Goal: Check status: Check status

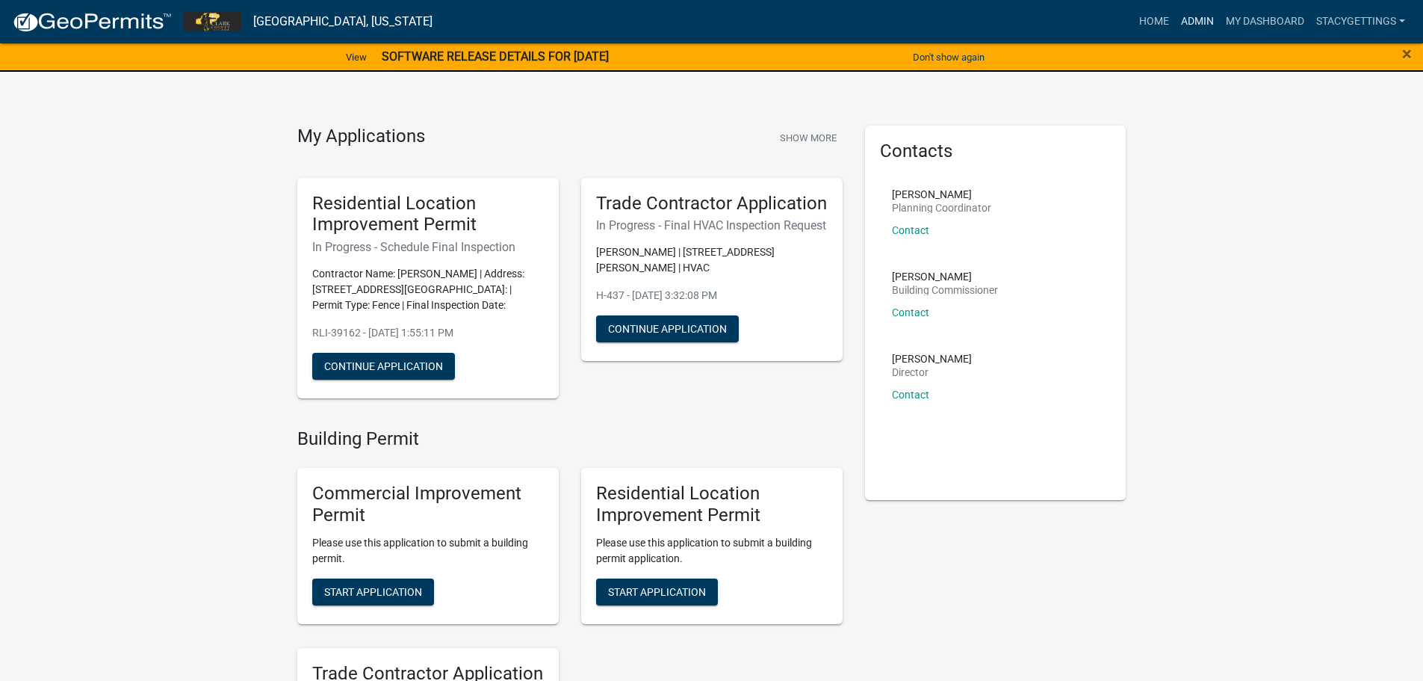
click at [1185, 18] on link "Admin" at bounding box center [1197, 21] width 45 height 28
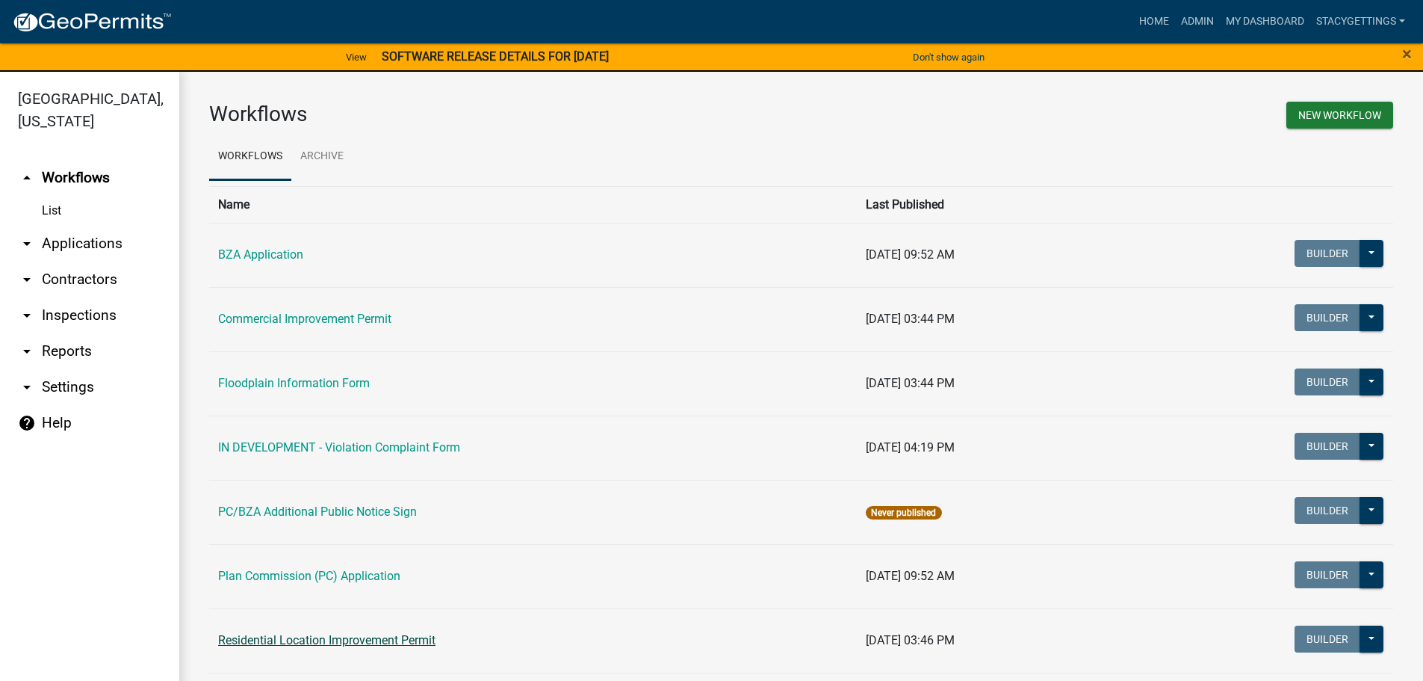
click at [334, 642] on link "Residential Location Improvement Permit" at bounding box center [326, 640] width 217 height 14
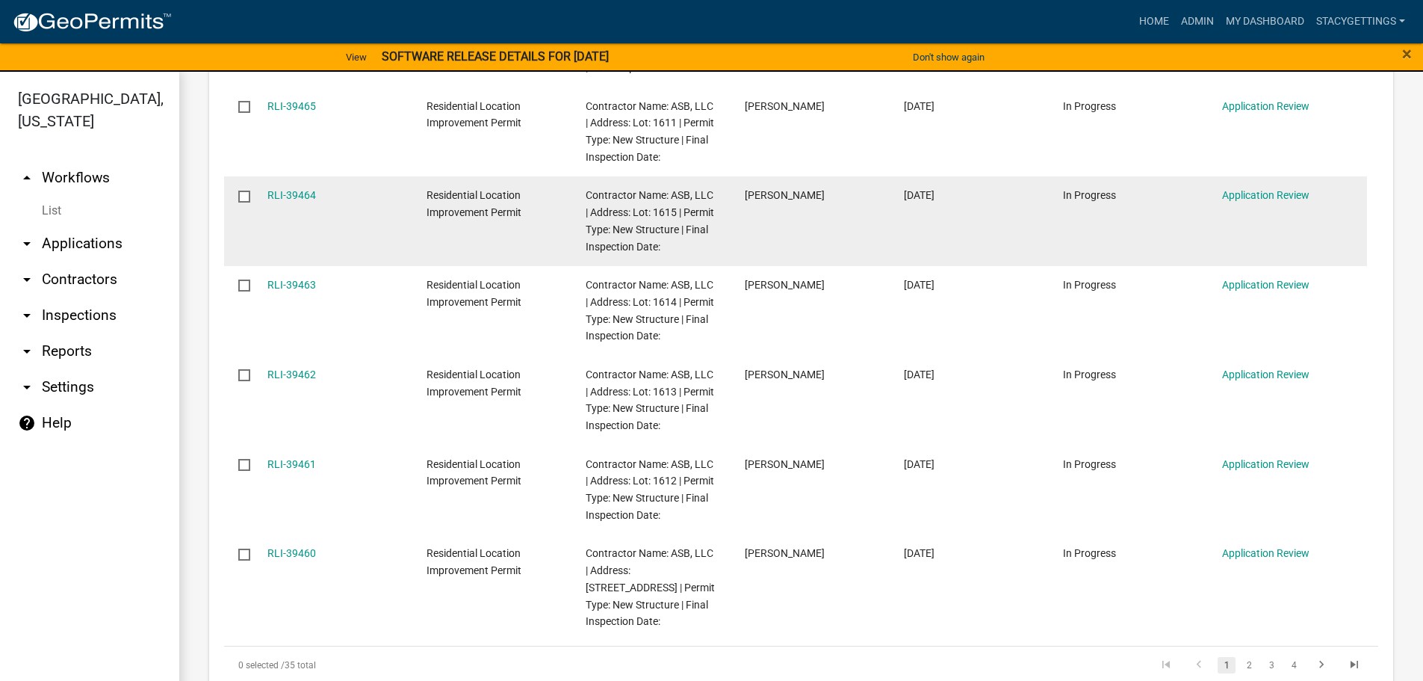
scroll to position [1345, 0]
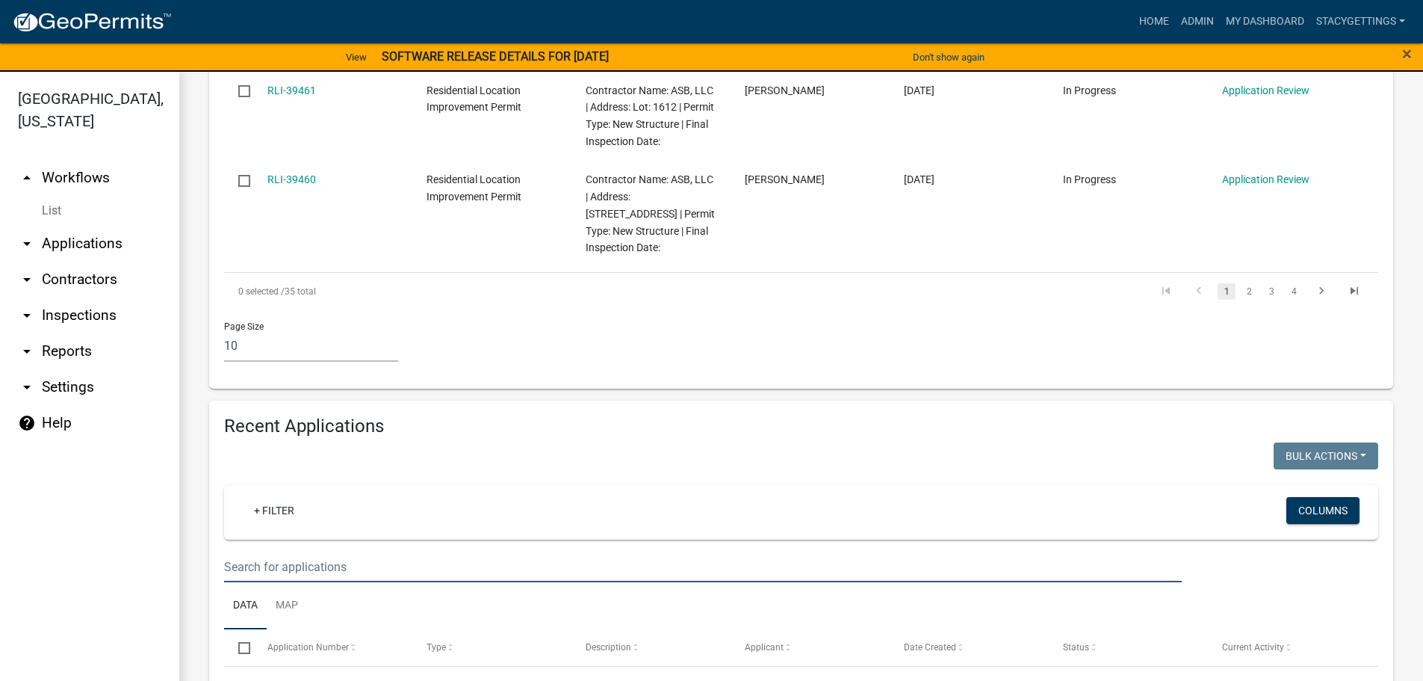
click at [298, 551] on input "text" at bounding box center [703, 566] width 958 height 31
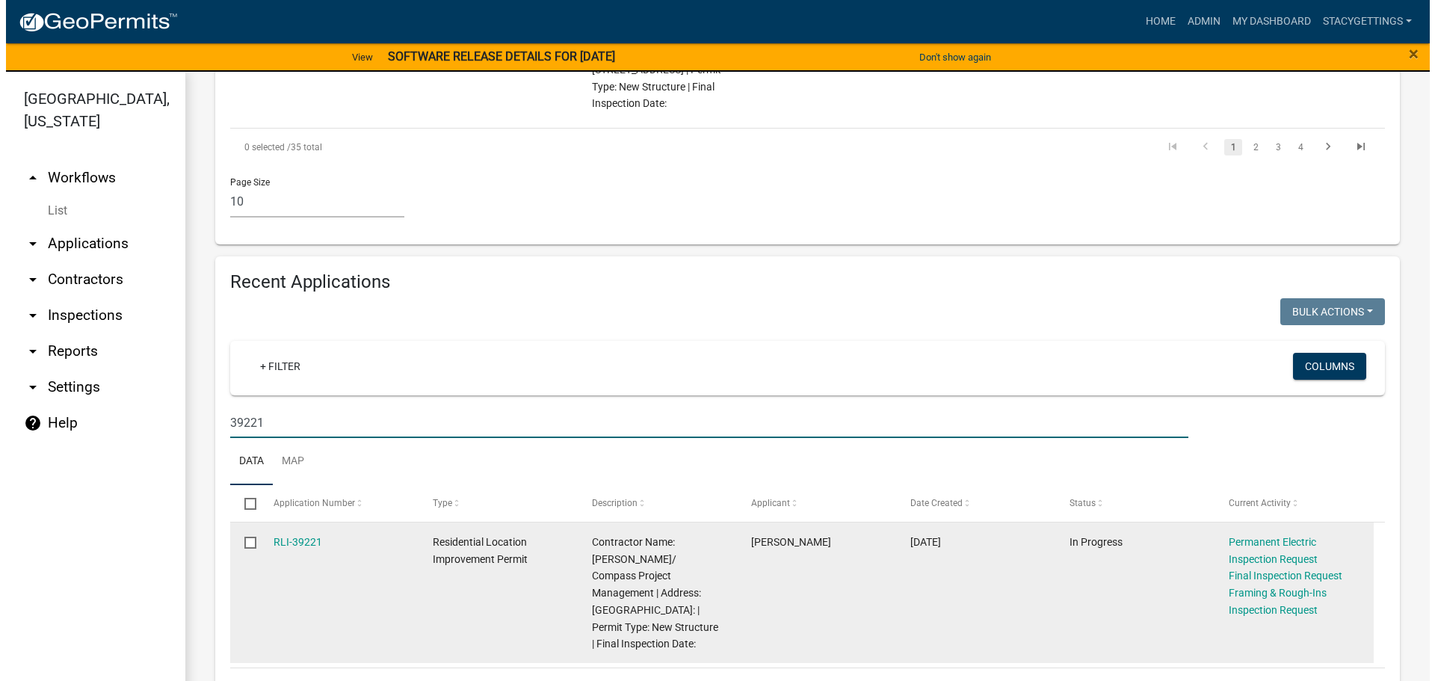
scroll to position [1490, 0]
type input "39221"
click at [298, 535] on link "RLI-39221" at bounding box center [291, 541] width 49 height 12
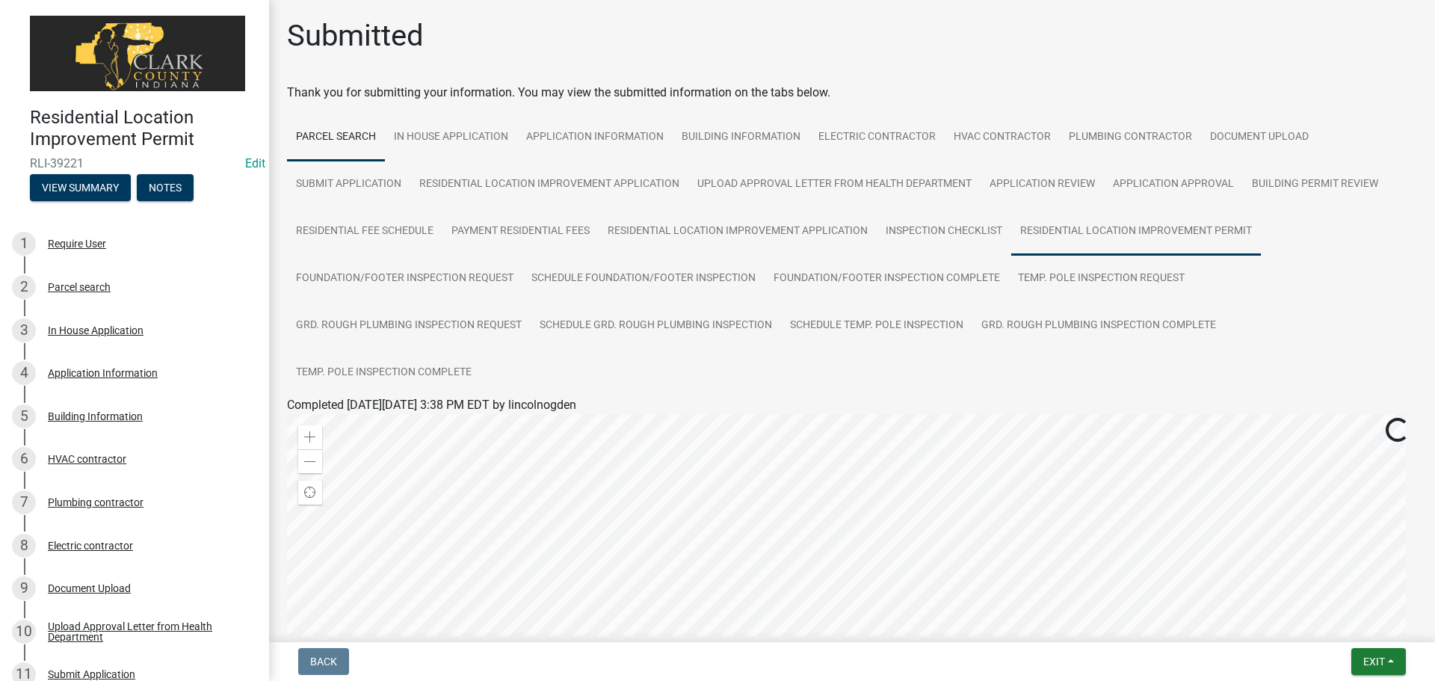
click at [1074, 231] on link "Residential Location Improvement Permit" at bounding box center [1136, 232] width 250 height 48
click at [478, 415] on link "Residential Location Improvement Permit" at bounding box center [395, 422] width 217 height 14
